Goal: Task Accomplishment & Management: Complete application form

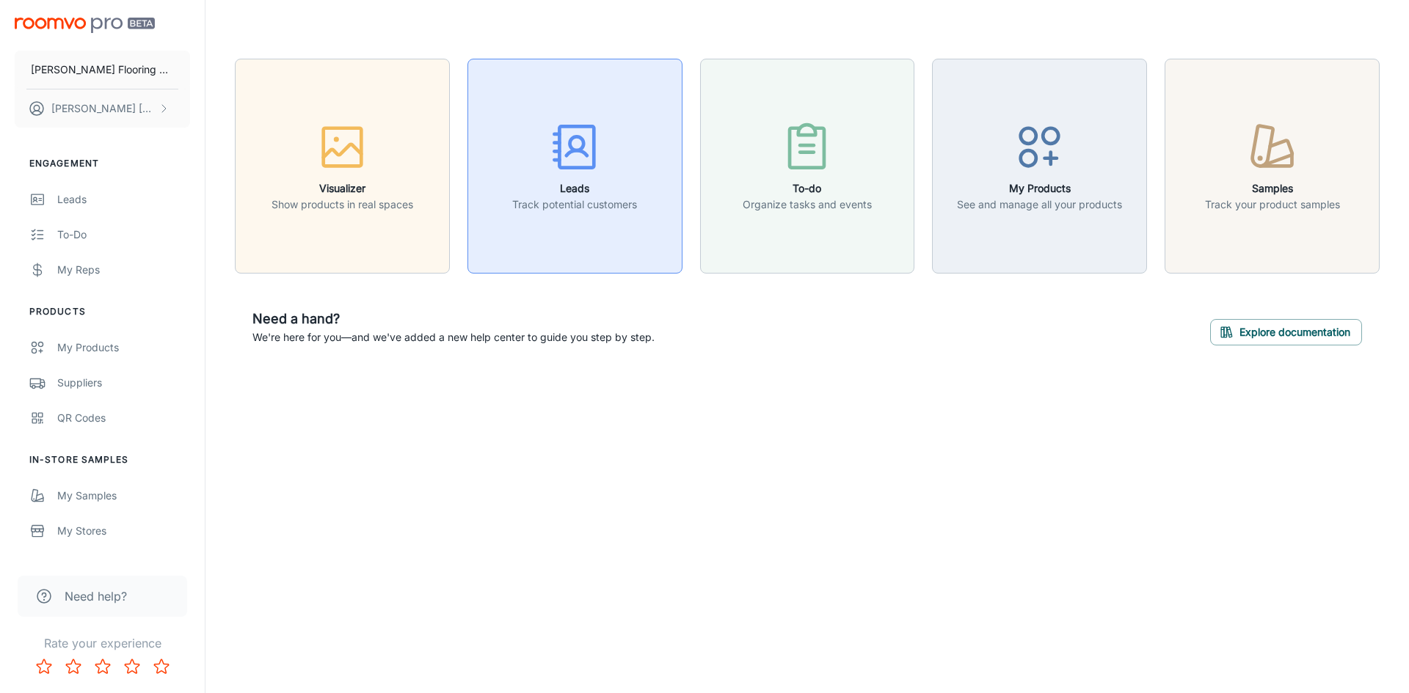
click at [580, 189] on h6 "Leads" at bounding box center [574, 188] width 125 height 16
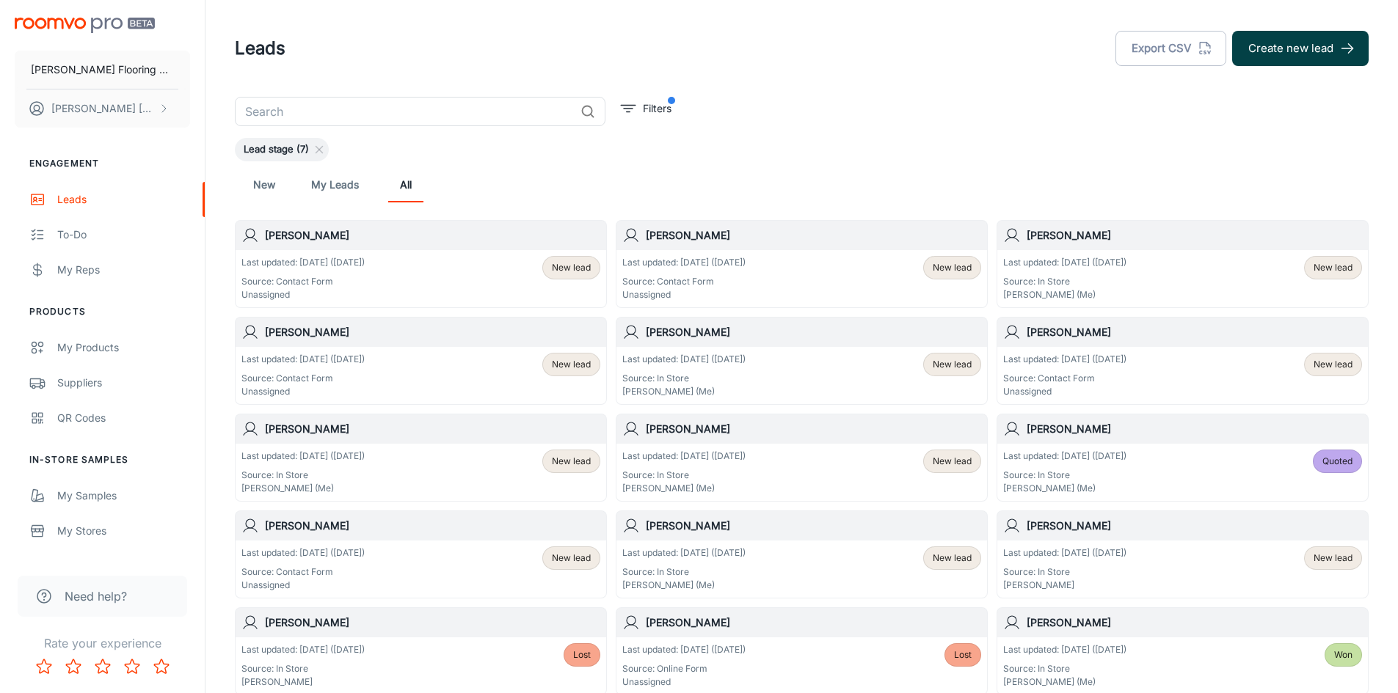
click at [1272, 48] on button "Create new lead" at bounding box center [1300, 48] width 136 height 35
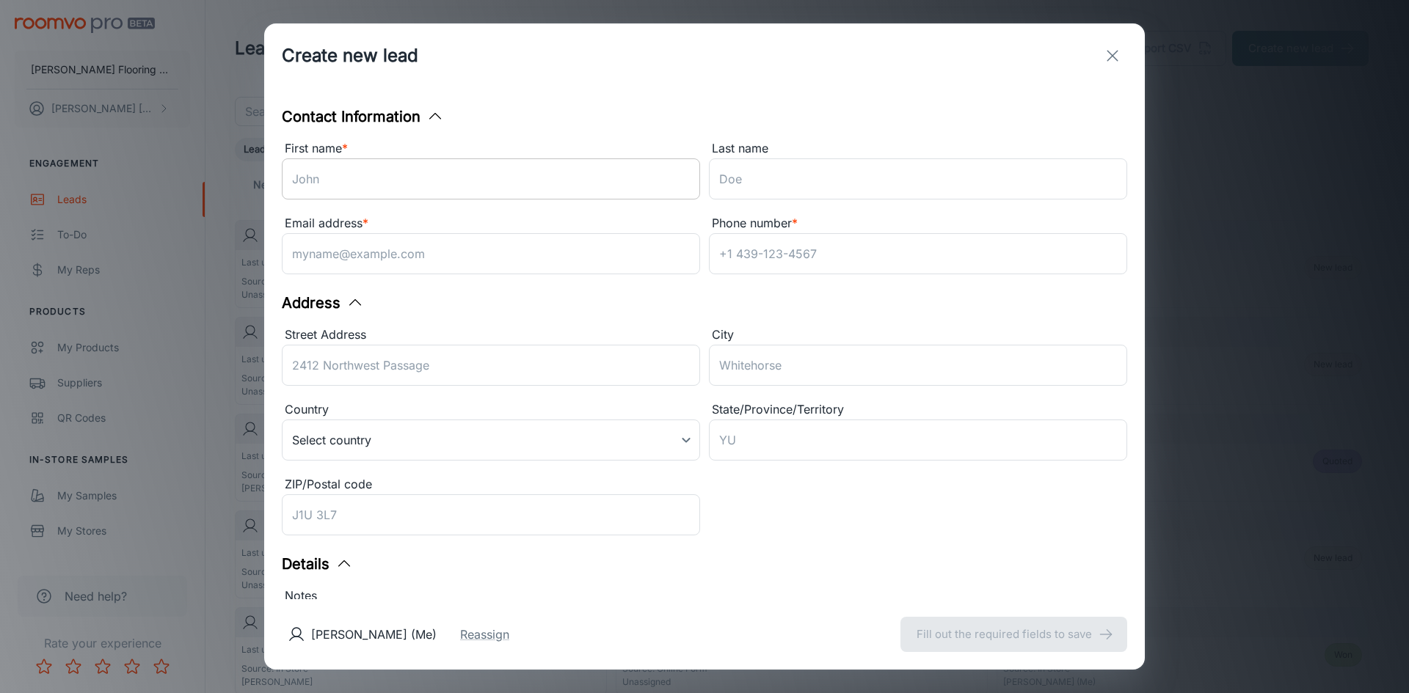
click at [385, 179] on input "First name *" at bounding box center [491, 178] width 418 height 41
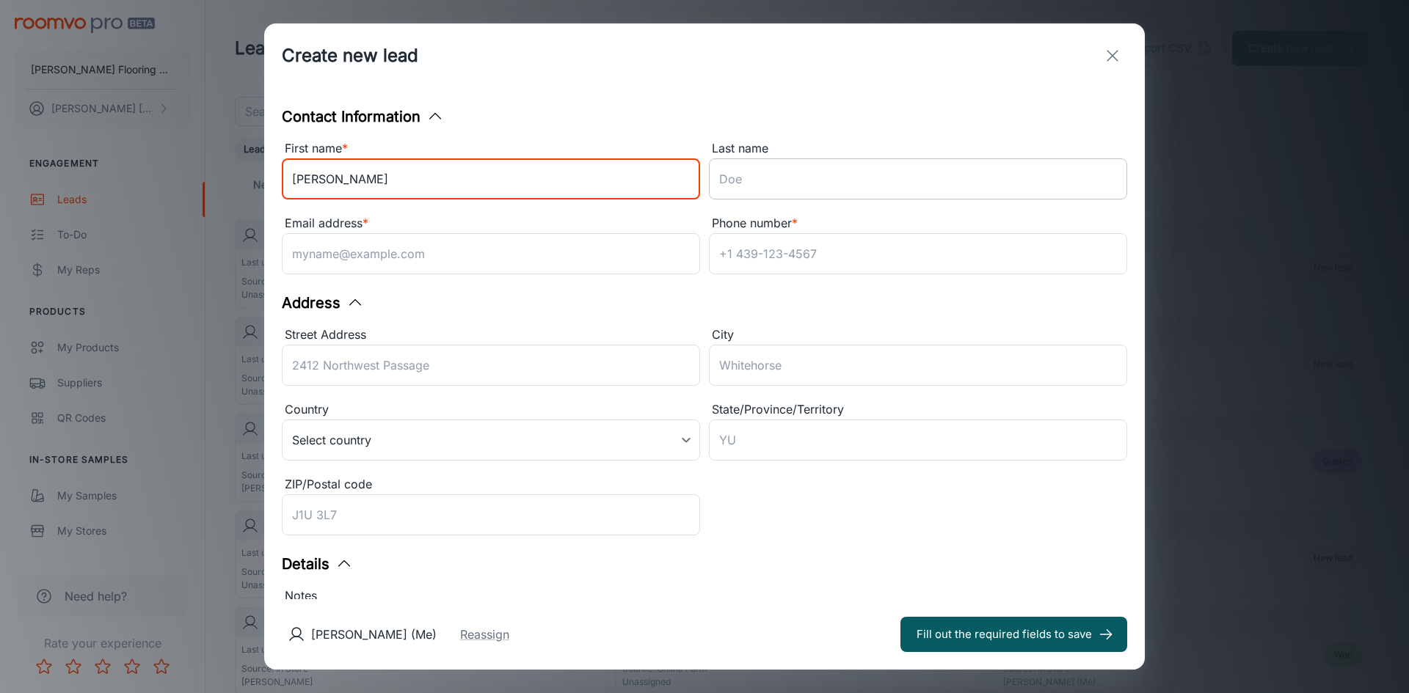
type input "[PERSON_NAME]"
click at [752, 177] on input "Last name" at bounding box center [918, 178] width 418 height 41
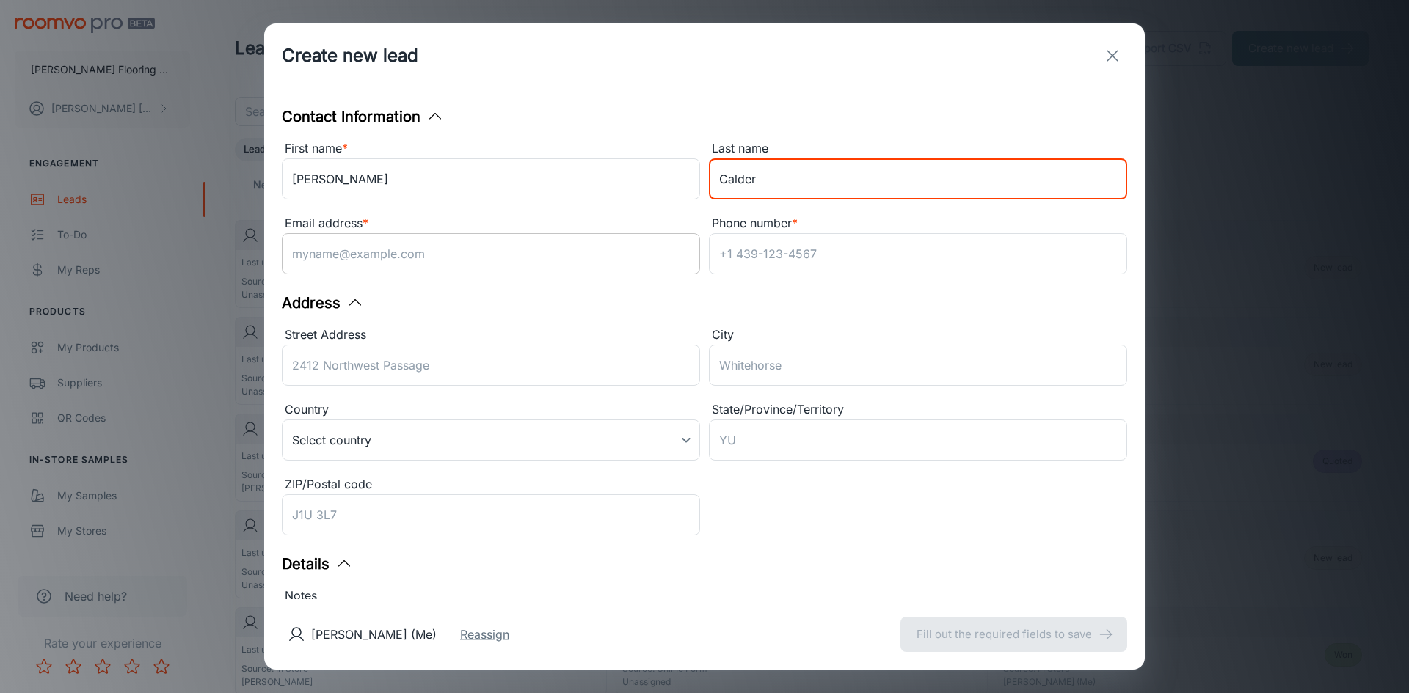
type input "Calder"
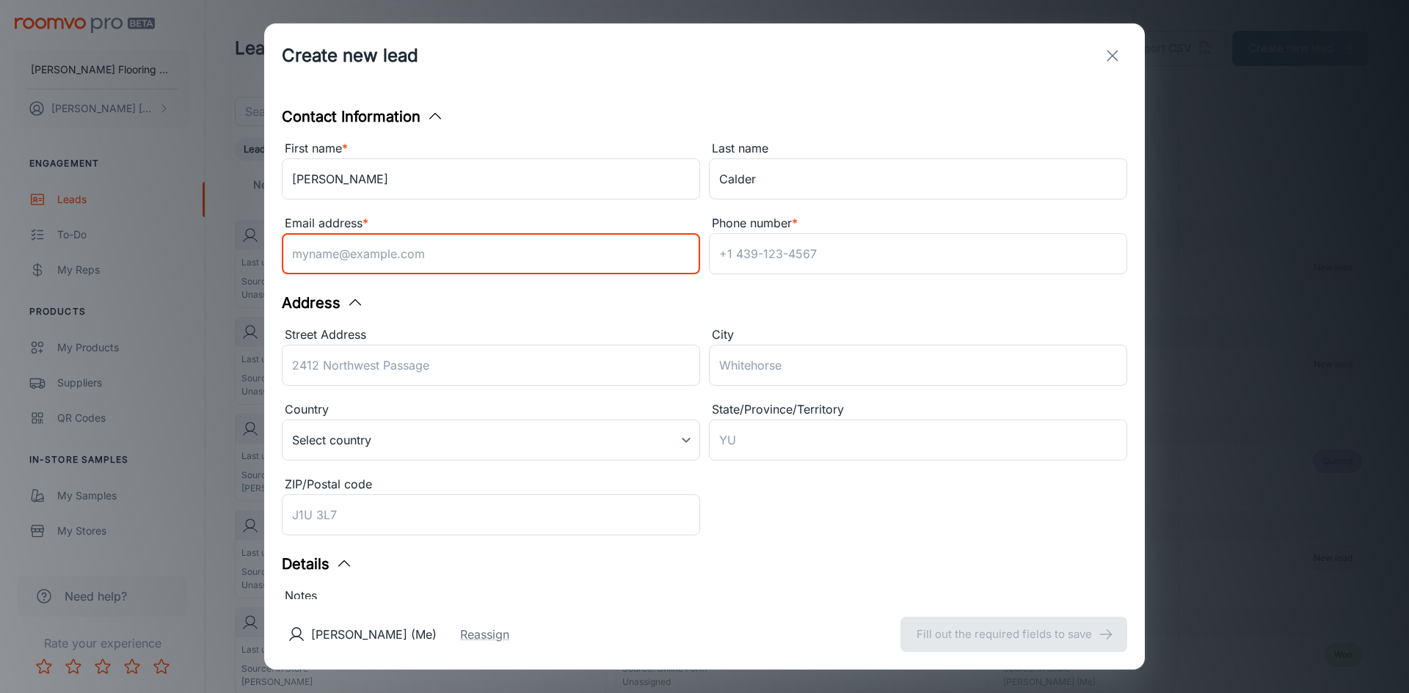
click at [502, 252] on input "Email address *" at bounding box center [491, 253] width 418 height 41
type input "[EMAIL_ADDRESS][DOMAIN_NAME]"
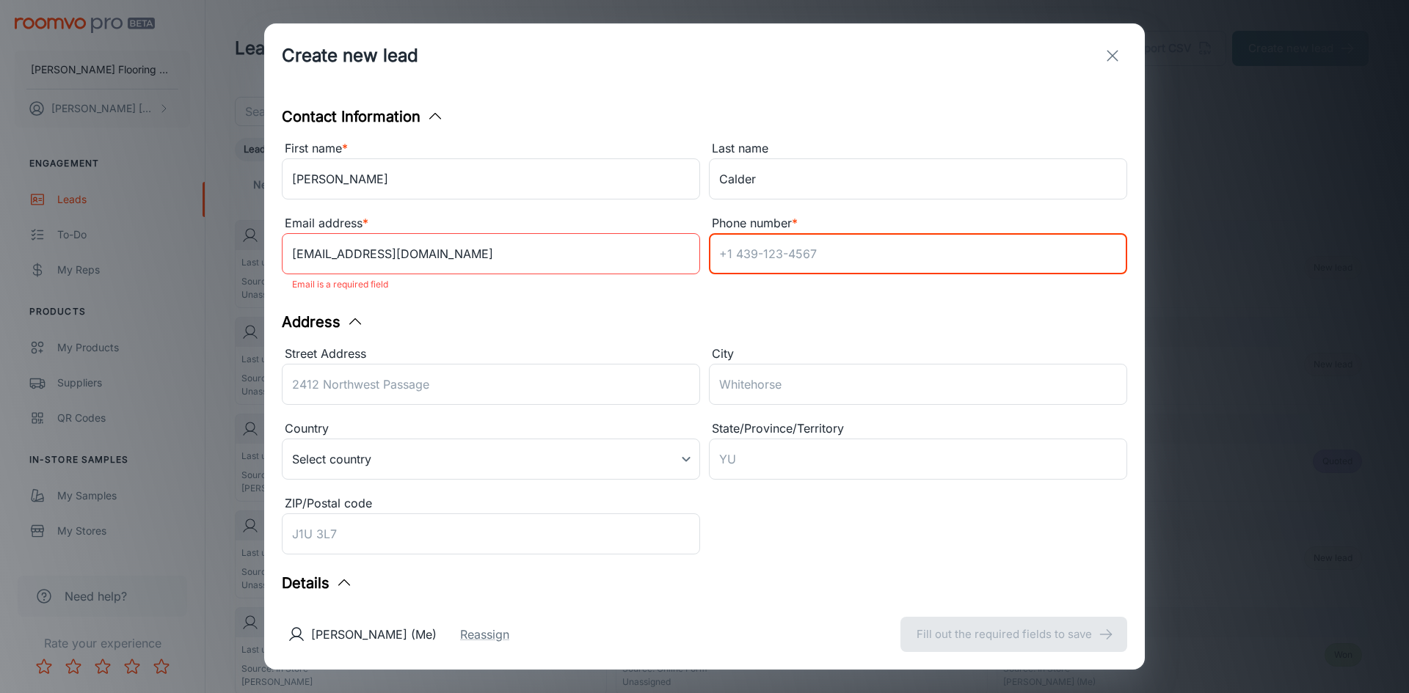
click at [740, 253] on input "Phone number *" at bounding box center [918, 253] width 418 height 41
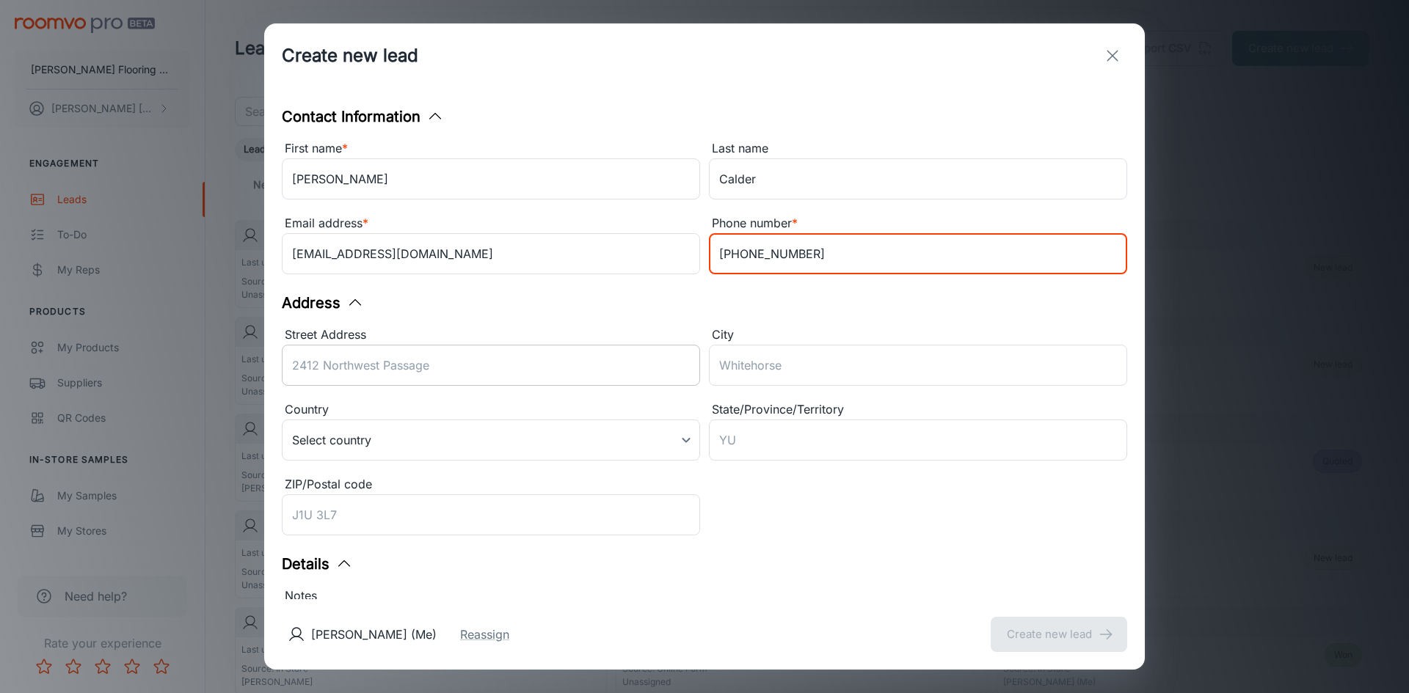
type input "[PHONE_NUMBER]"
click at [504, 373] on input "Street Address" at bounding box center [491, 365] width 418 height 41
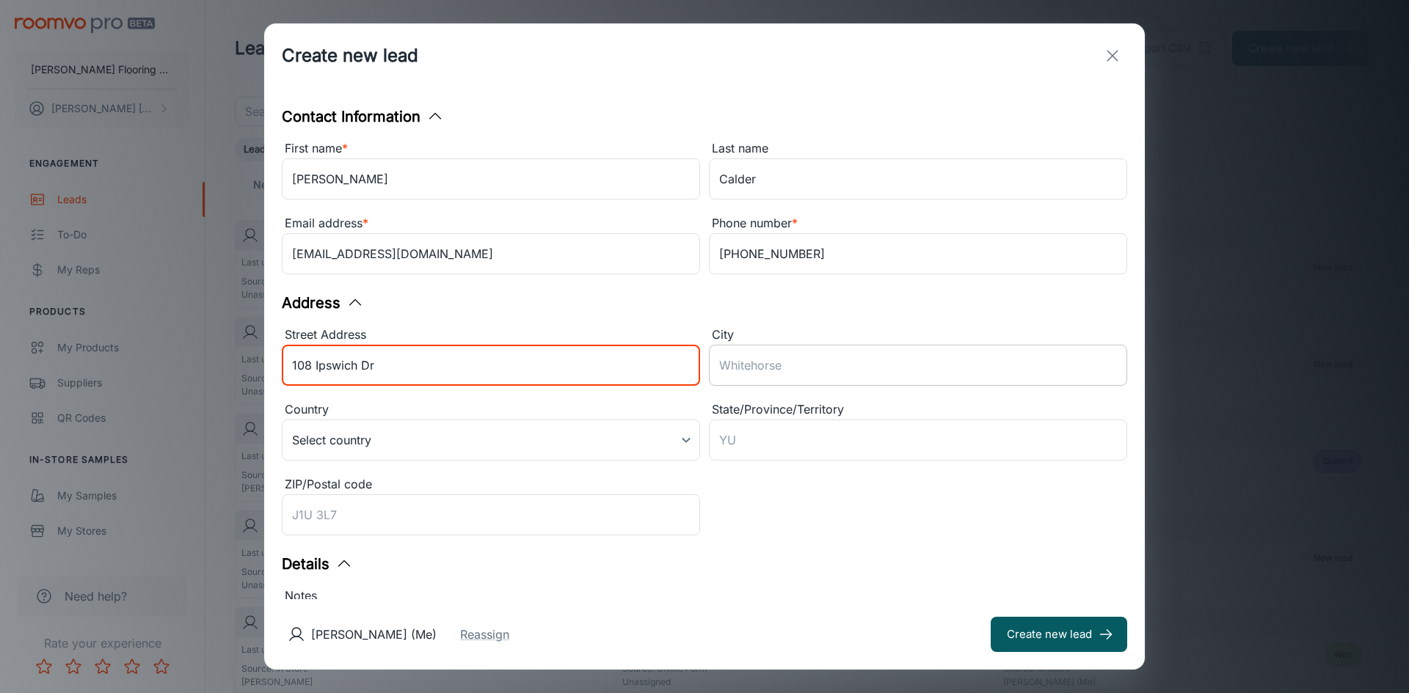
type input "108 Ipswich Dr"
click at [810, 373] on input "City" at bounding box center [918, 365] width 418 height 41
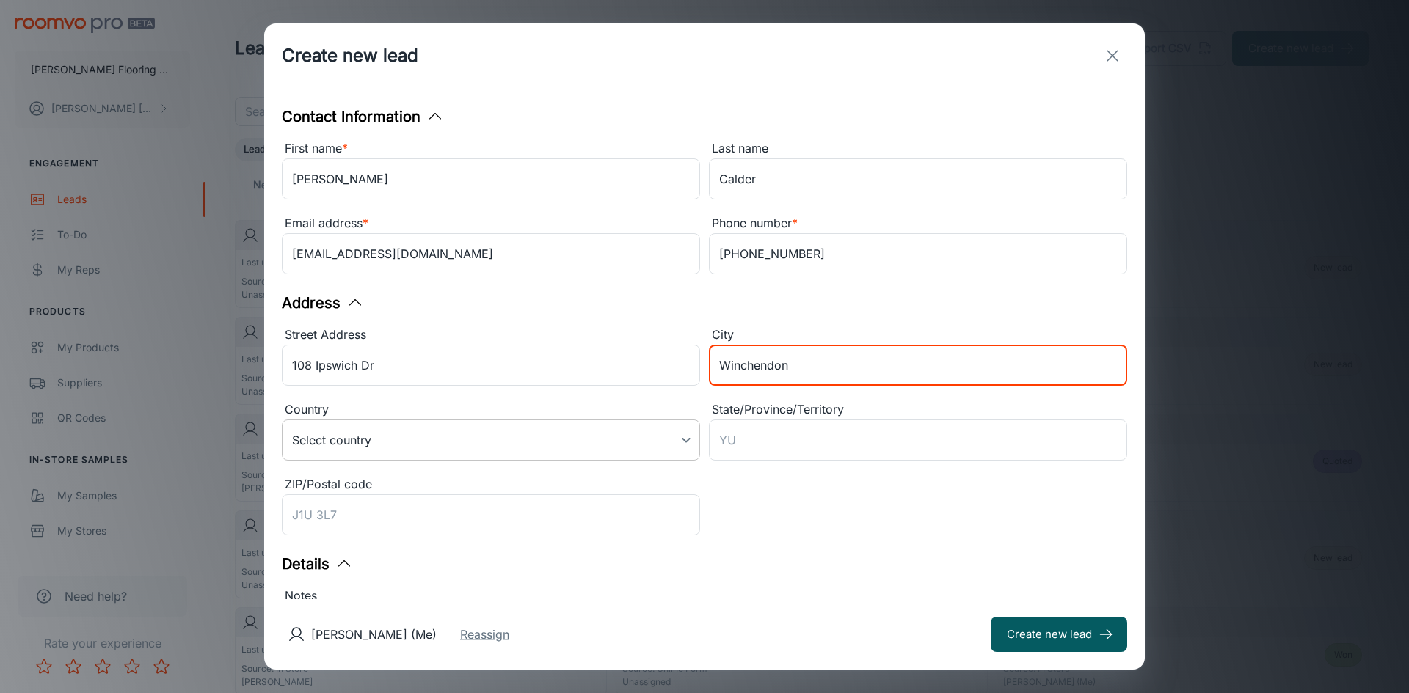
type input "Winchendon"
click at [679, 442] on body "[PERSON_NAME] Flooring Center [PERSON_NAME] Engagement Leads To-do My Reps Prod…" at bounding box center [704, 346] width 1409 height 693
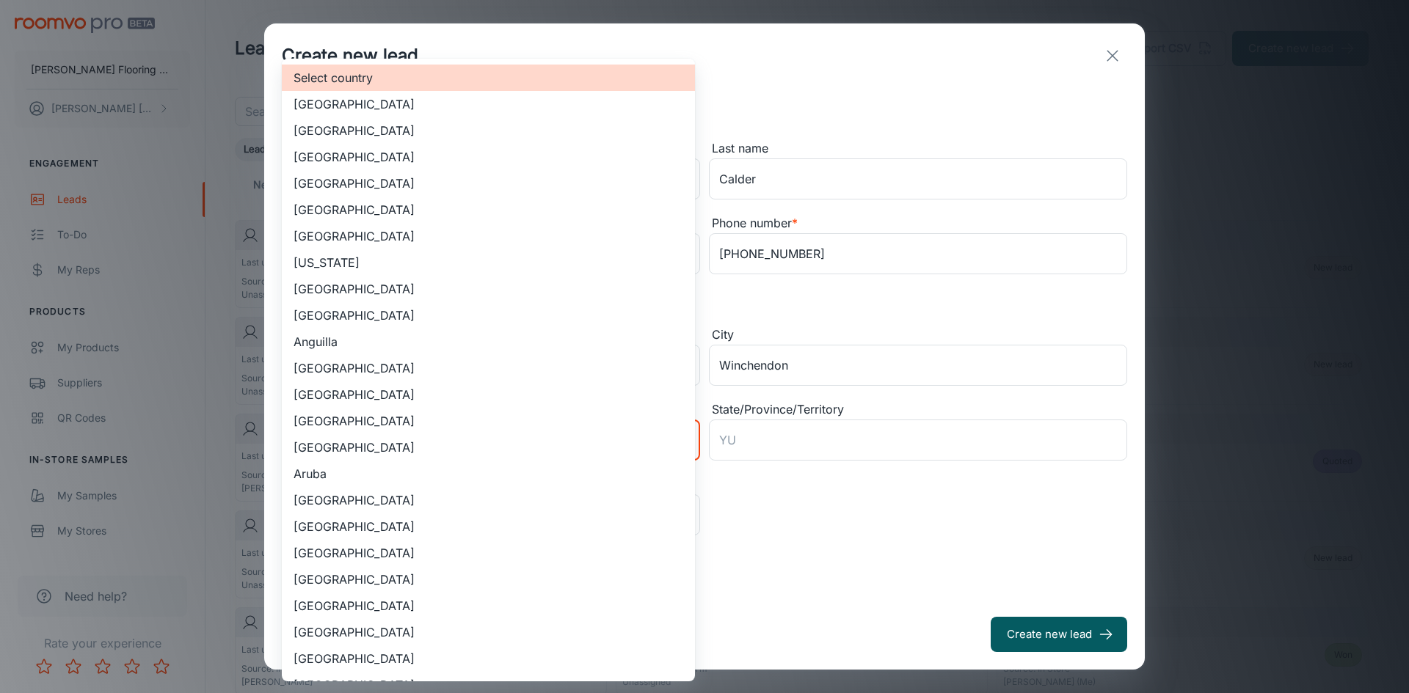
click at [433, 132] on li "[GEOGRAPHIC_DATA]" at bounding box center [488, 130] width 413 height 26
type input "US"
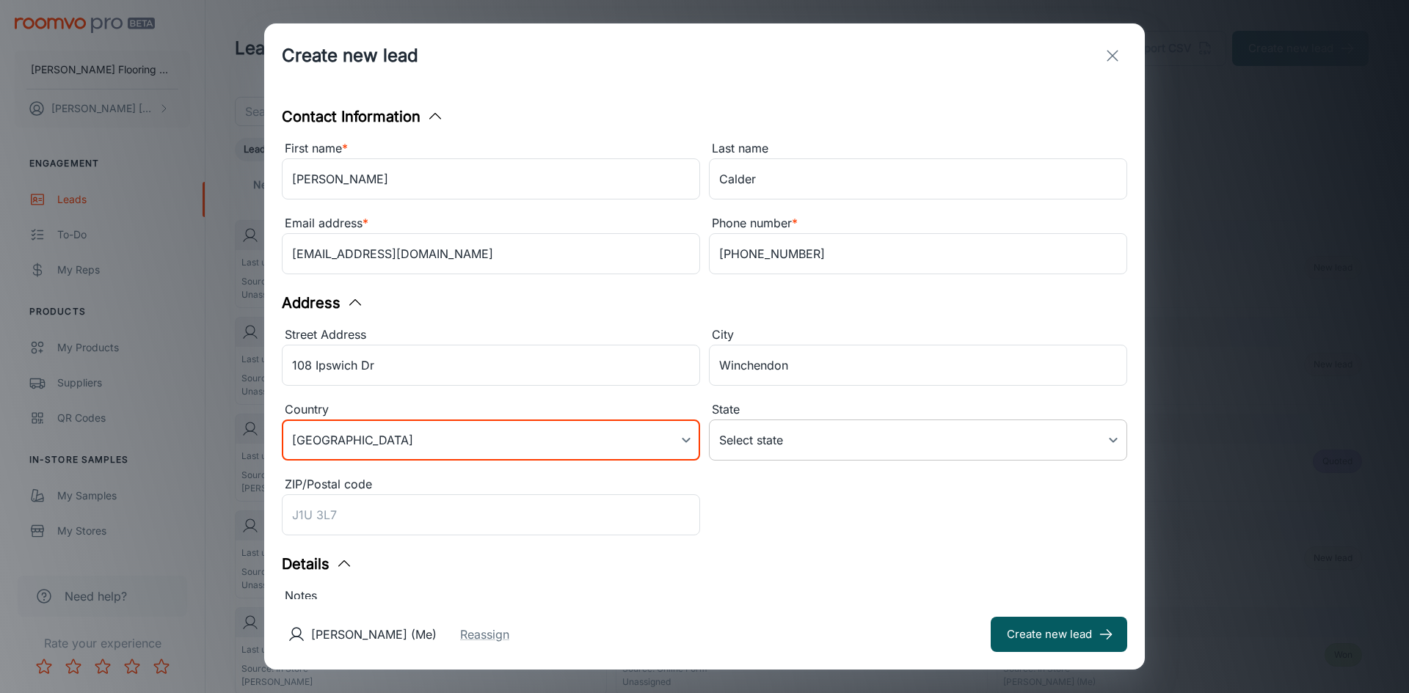
click at [789, 437] on body "[PERSON_NAME] Flooring Center [PERSON_NAME] Engagement Leads To-do My Reps Prod…" at bounding box center [704, 346] width 1409 height 693
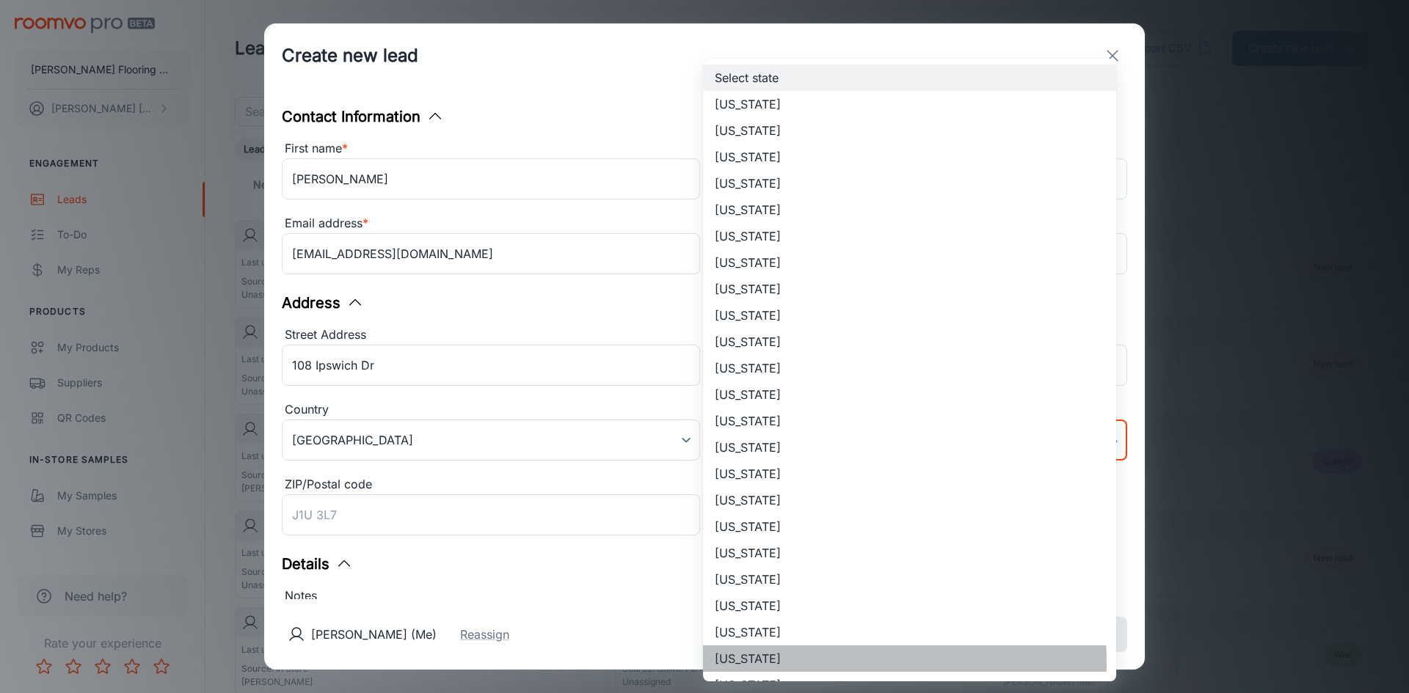
click at [784, 663] on li "[US_STATE]" at bounding box center [909, 659] width 413 height 26
type input "[US_STATE]"
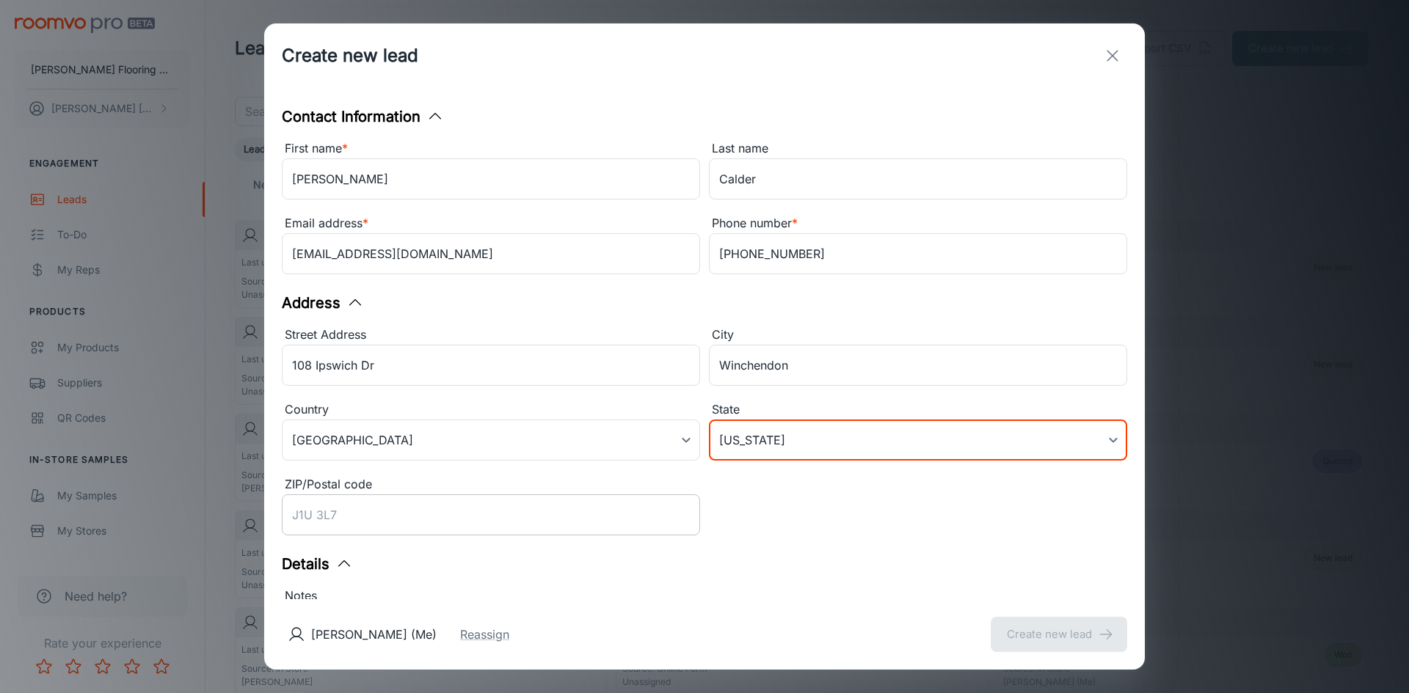
click at [335, 516] on input "ZIP/Postal code" at bounding box center [491, 514] width 418 height 41
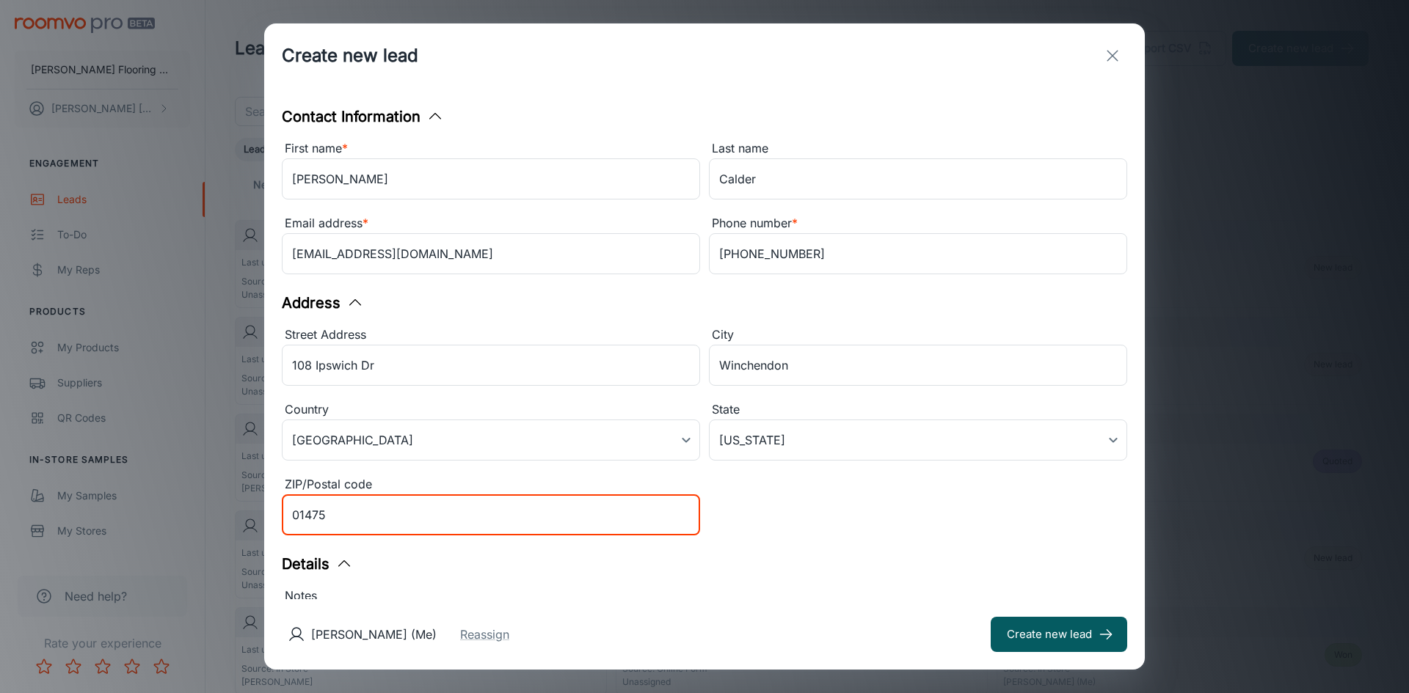
type input "01475"
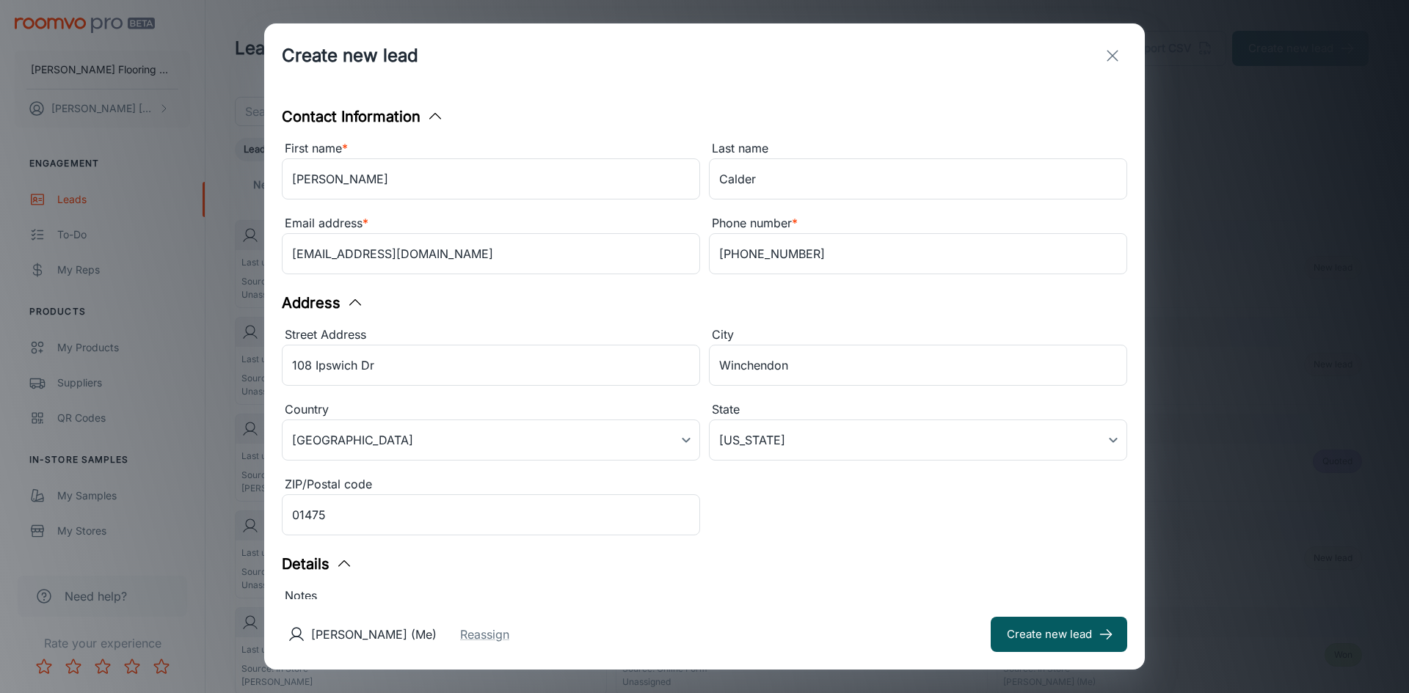
click at [594, 589] on div "Notes" at bounding box center [704, 596] width 845 height 19
click at [594, 618] on textarea "Notes" at bounding box center [704, 651] width 825 height 67
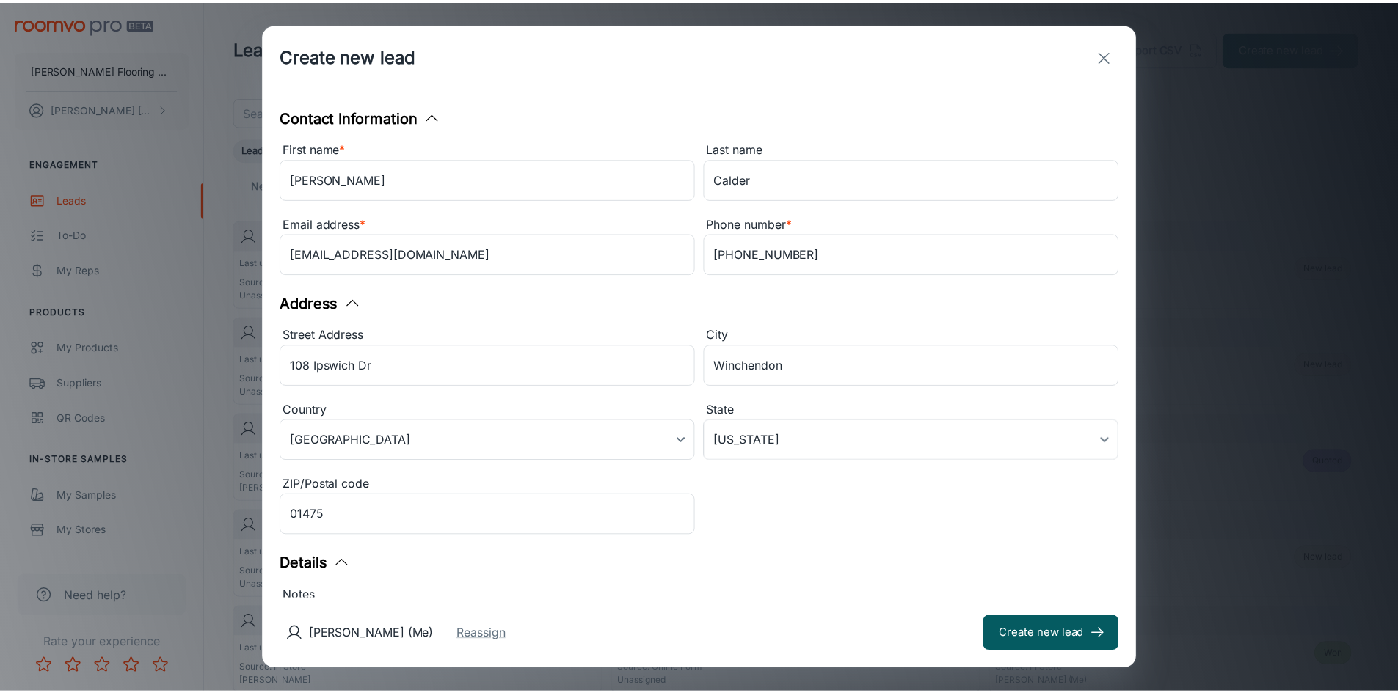
scroll to position [147, 0]
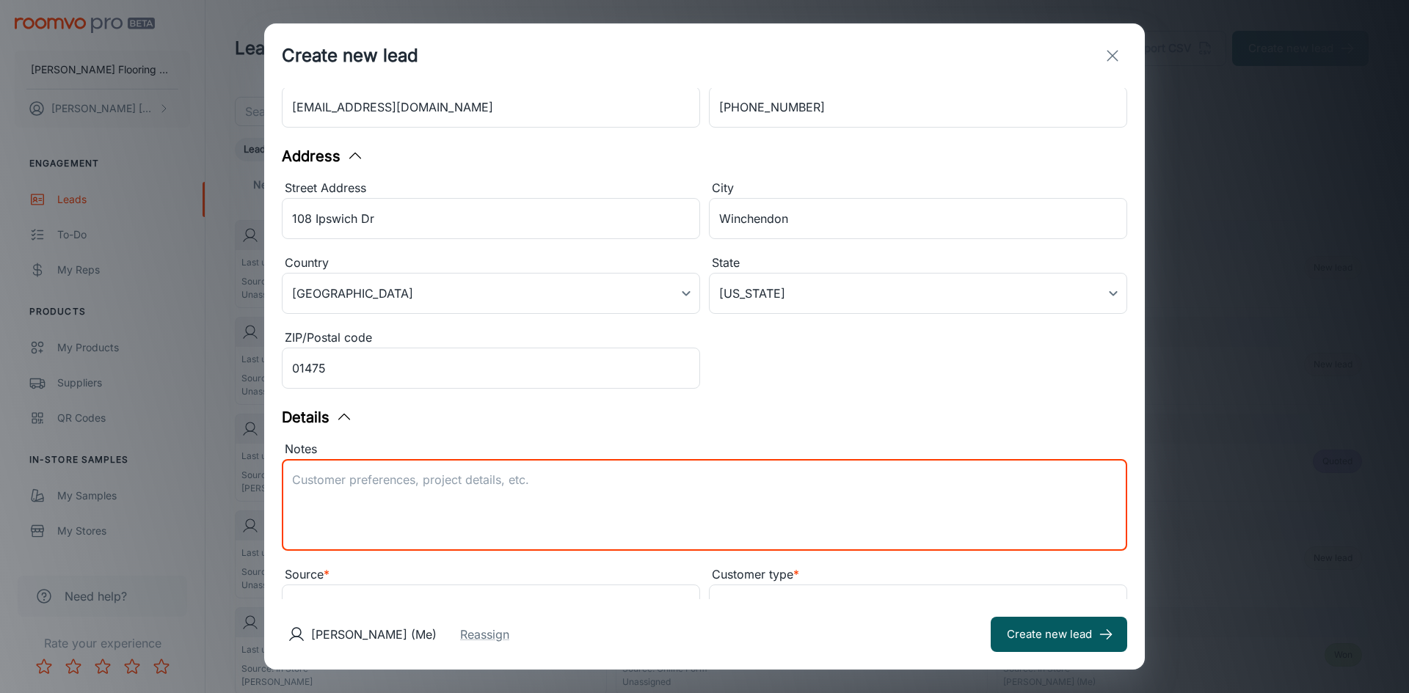
click at [312, 481] on textarea "Notes" at bounding box center [704, 505] width 825 height 67
type textarea "Winchendon Housing Authority, 1 room elderly housing small. Living room and bed…"
click at [1027, 630] on button "Create new lead" at bounding box center [1058, 634] width 136 height 35
